Goal: Information Seeking & Learning: Learn about a topic

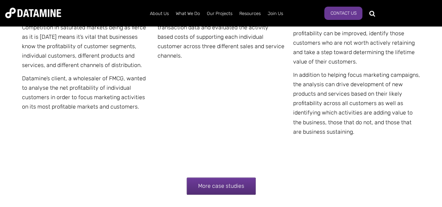
scroll to position [1397, 0]
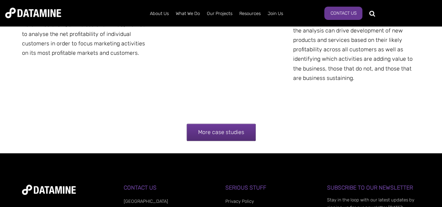
click at [210, 130] on link "More case studies" at bounding box center [221, 132] width 69 height 17
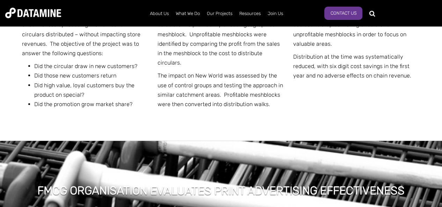
scroll to position [740, 0]
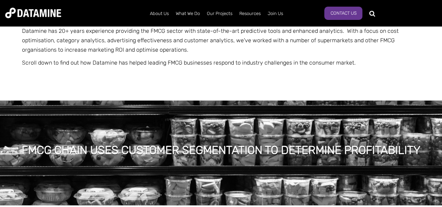
click at [129, 138] on div "FMCG CHAIN USES CUSTOMER SEGMENTATION TO DETERMINE PROFITABILITY" at bounding box center [221, 153] width 442 height 105
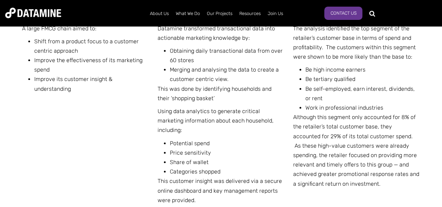
scroll to position [317, 0]
